Goal: Information Seeking & Learning: Learn about a topic

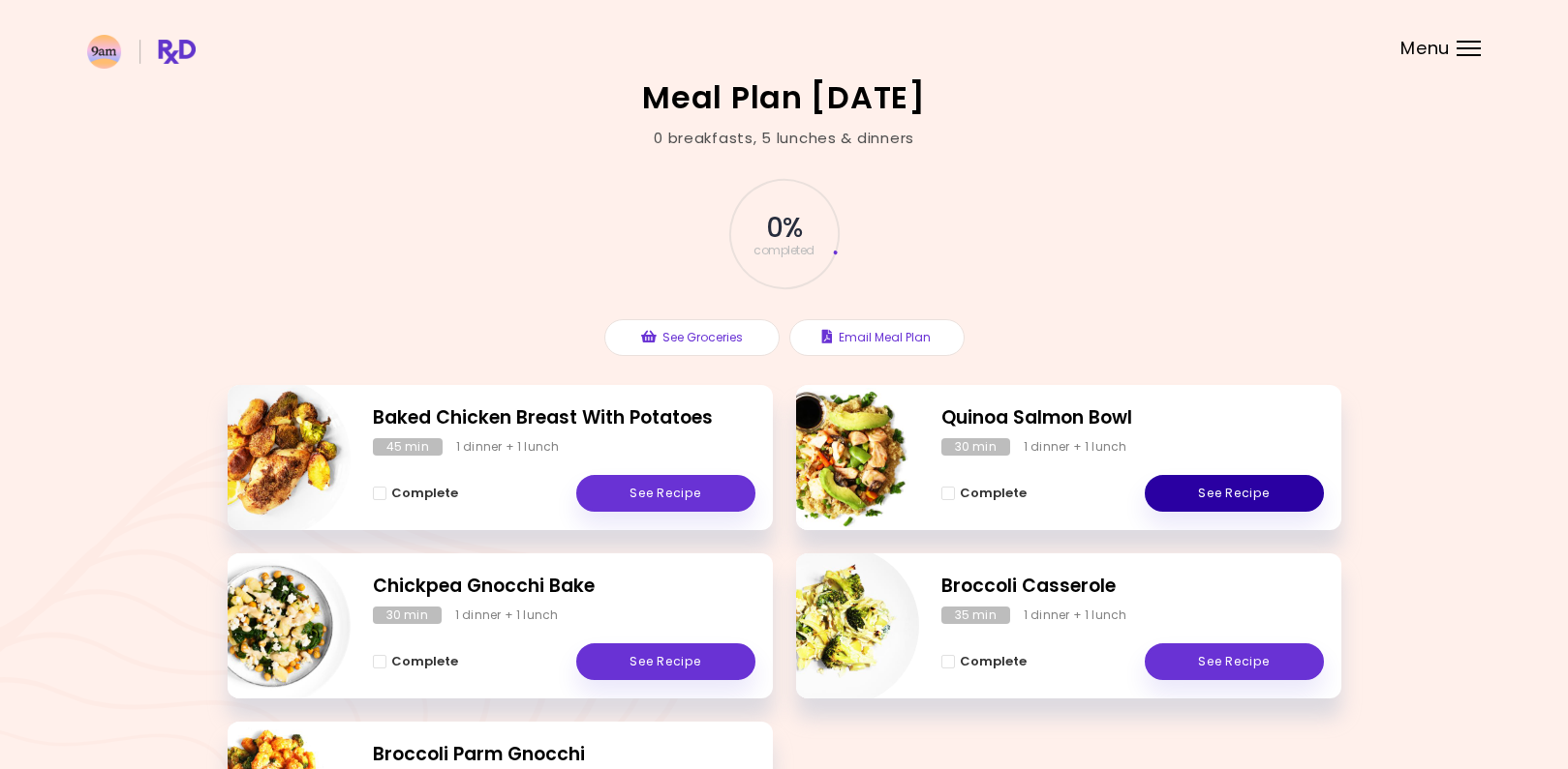
click at [1306, 482] on link "See Recipe" at bounding box center [1234, 494] width 179 height 37
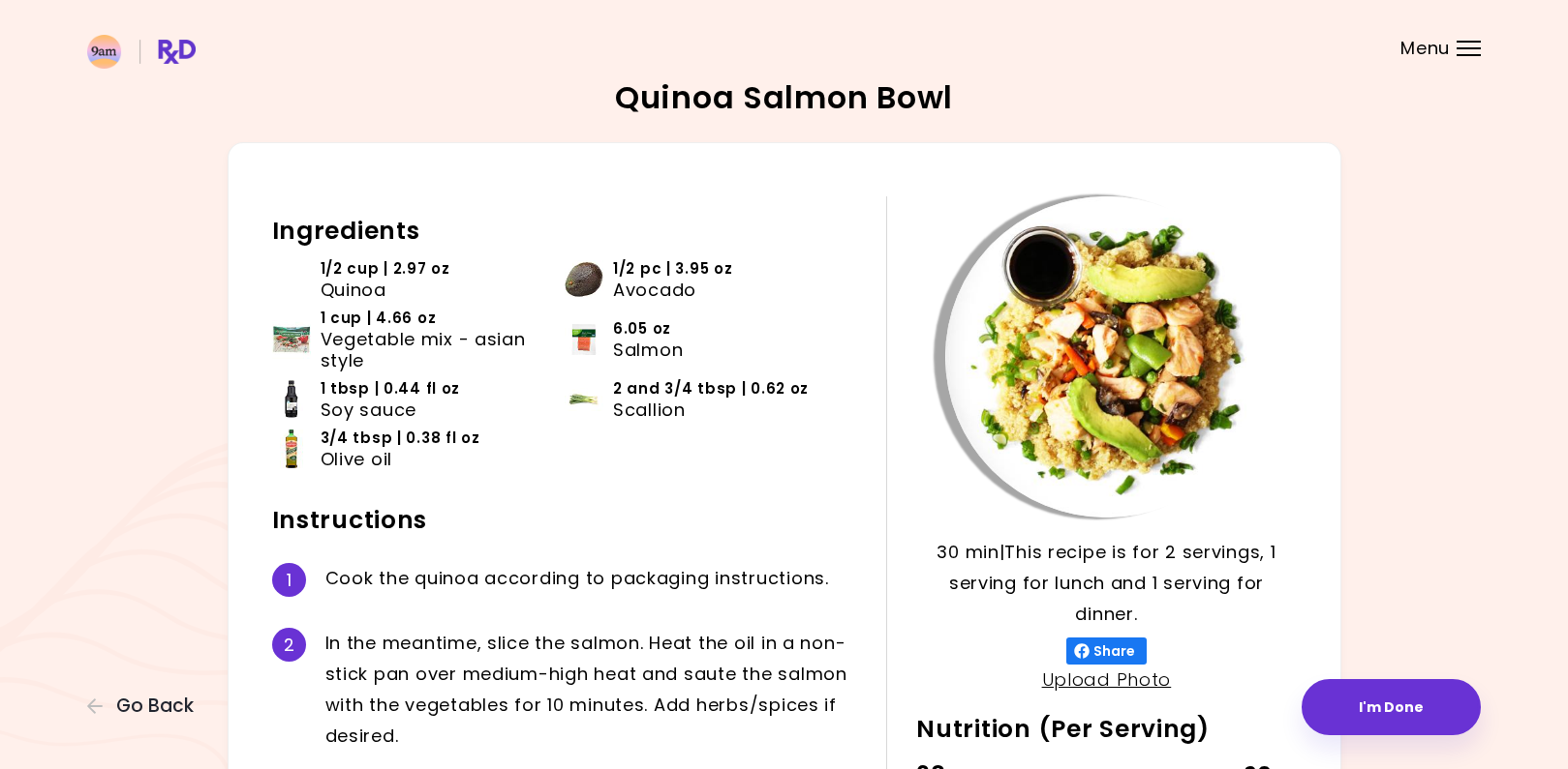
click at [280, 329] on img at bounding box center [291, 340] width 39 height 39
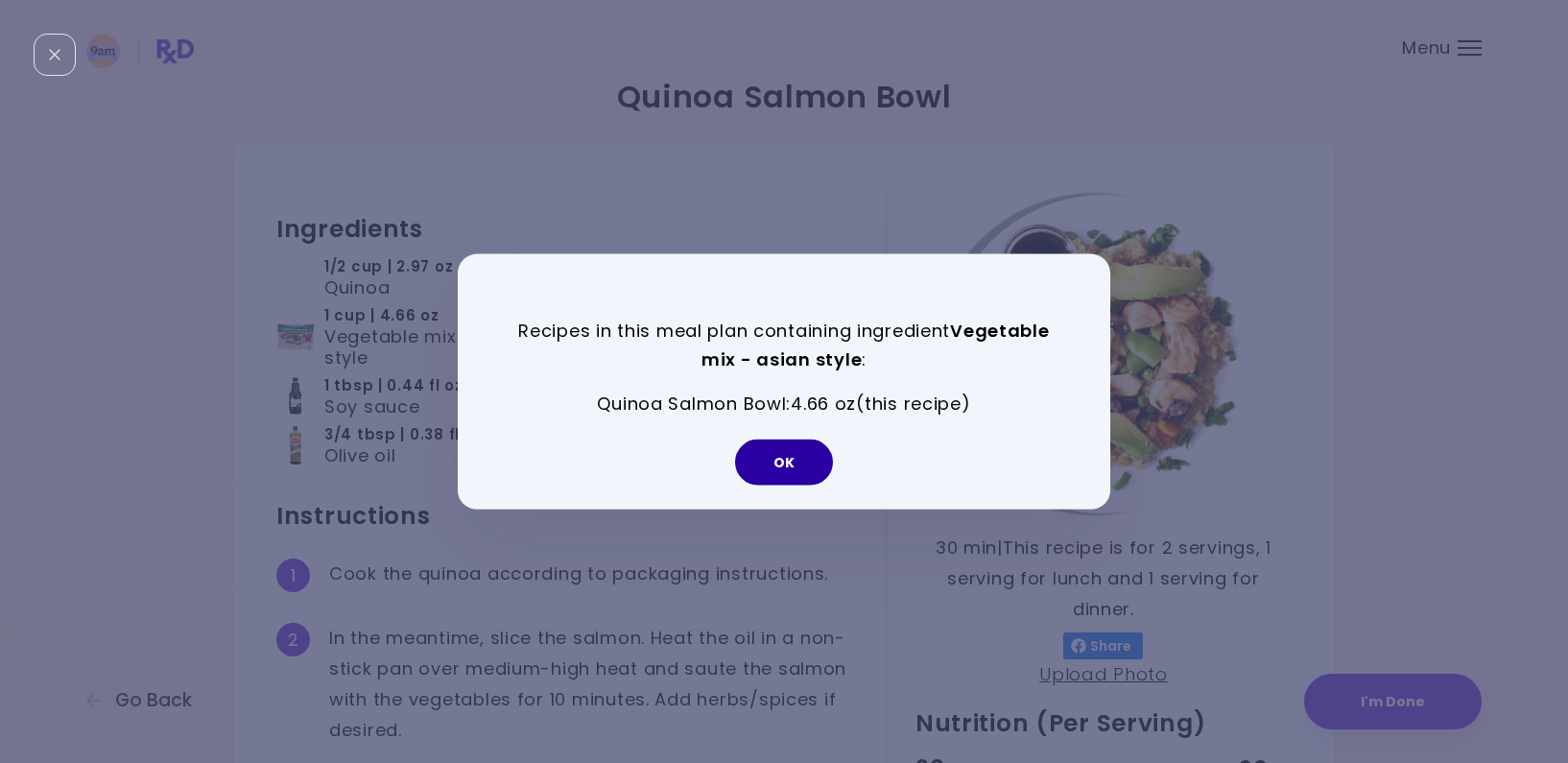
click at [774, 448] on button "OK" at bounding box center [784, 463] width 98 height 46
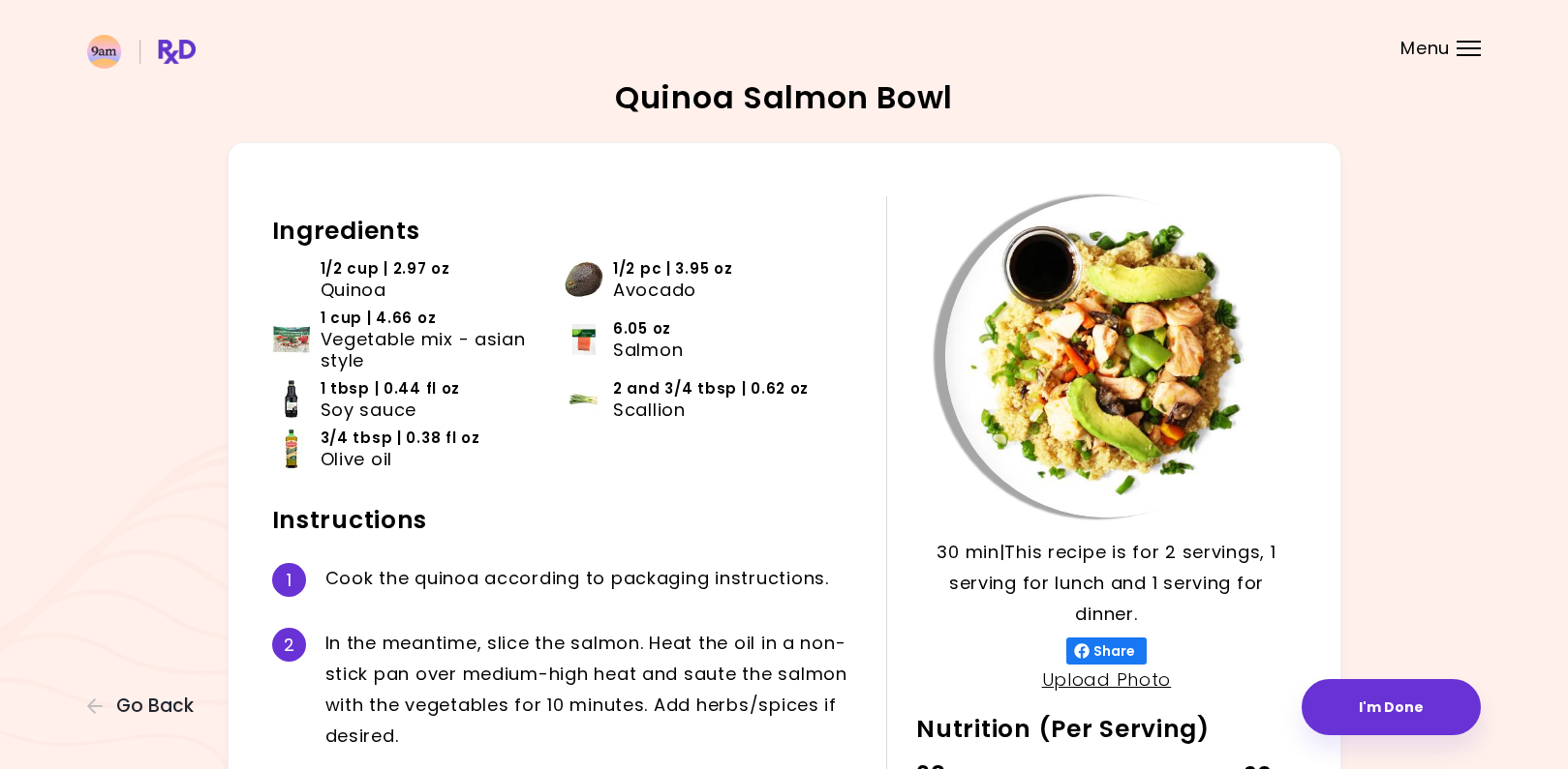
click at [728, 497] on div "Ingredients 1/2 cup | 2.97 oz Quinoa 1/2 pc | 3.95 oz Avocado 1 cup | 4.66 oz V…" at bounding box center [579, 563] width 615 height 733
